Goal: Book appointment/travel/reservation

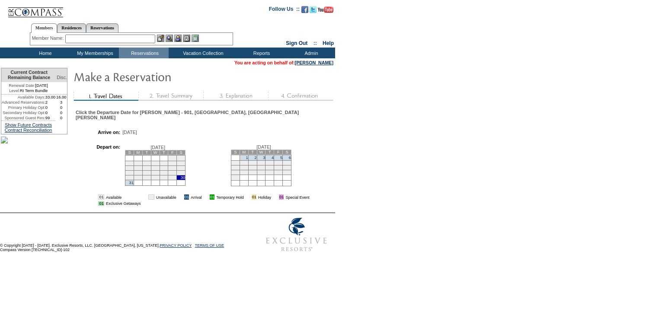
click at [283, 155] on td "6" at bounding box center [287, 158] width 9 height 6
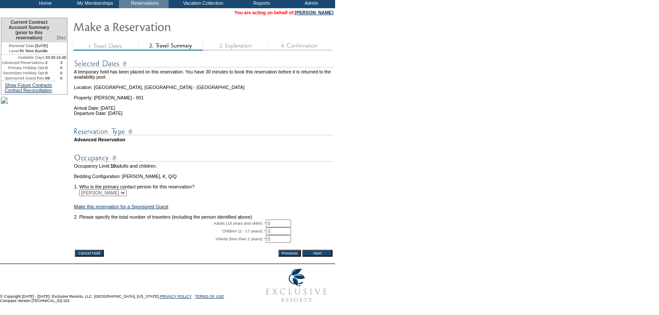
scroll to position [76, 0]
drag, startPoint x: 270, startPoint y: 211, endPoint x: 262, endPoint y: 211, distance: 8.2
click at [262, 220] on tr "Adults (18 years and older): * 0 * *" at bounding box center [204, 224] width 260 height 8
type input "2"
click at [324, 209] on td at bounding box center [204, 211] width 260 height 5
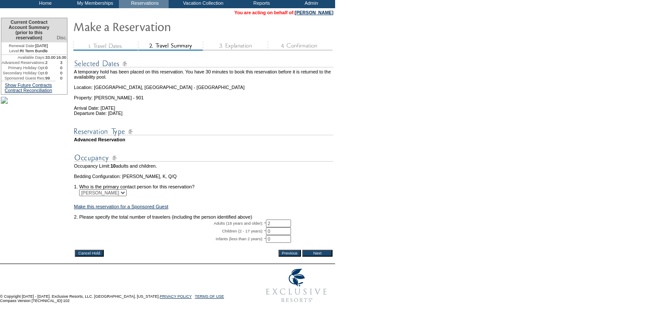
click at [320, 250] on input "Next" at bounding box center [317, 253] width 30 height 7
